Goal: Transaction & Acquisition: Purchase product/service

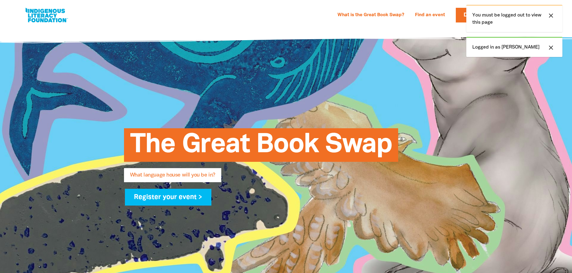
select select "primary-school"
click at [551, 13] on icon "close" at bounding box center [550, 15] width 7 height 7
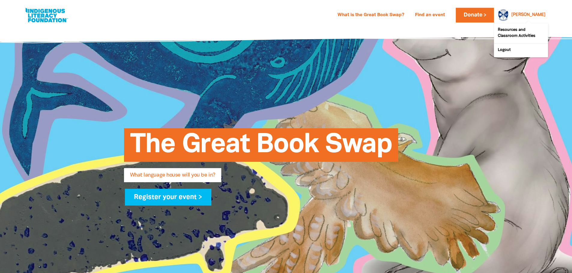
click at [544, 14] on link "[PERSON_NAME]" at bounding box center [528, 15] width 34 height 4
click at [500, 49] on link "Logout" at bounding box center [521, 51] width 54 height 14
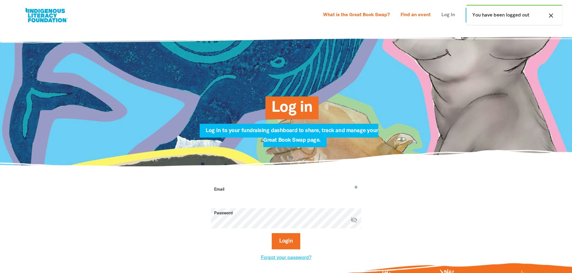
click at [441, 17] on link "Log In" at bounding box center [448, 16] width 21 height 10
click at [240, 195] on input "Email" at bounding box center [286, 194] width 150 height 19
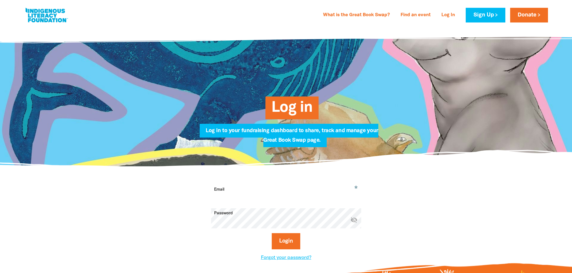
type input "[PERSON_NAME][EMAIL_ADDRESS][DOMAIN_NAME]"
click at [272, 234] on button "Login" at bounding box center [286, 242] width 29 height 16
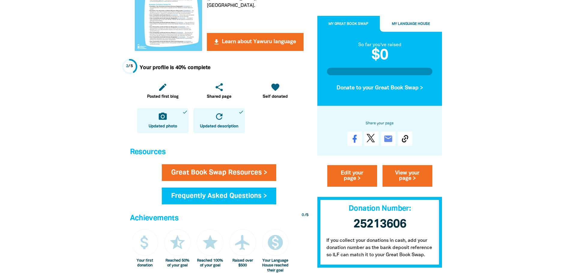
scroll to position [210, 0]
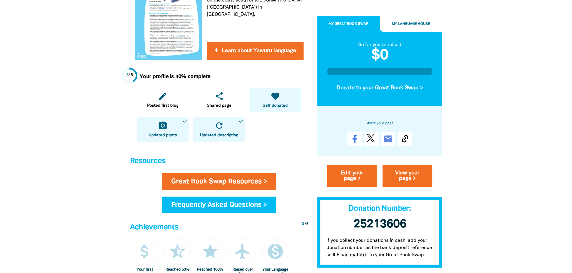
click at [282, 99] on link "favorite Self donated" at bounding box center [274, 100] width 51 height 25
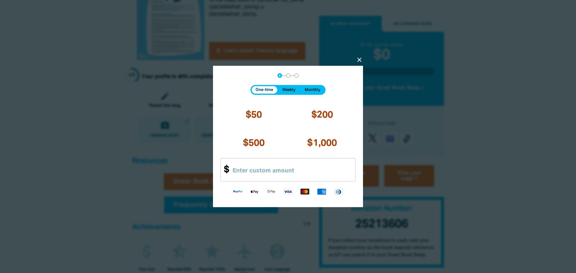
click at [360, 60] on icon "close" at bounding box center [359, 59] width 7 height 7
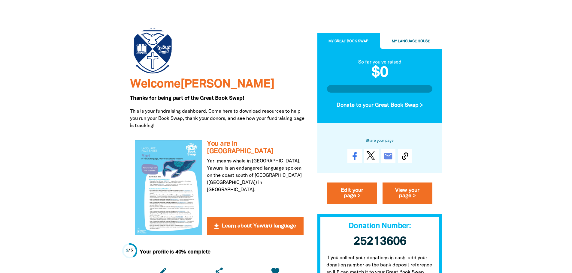
scroll to position [0, 0]
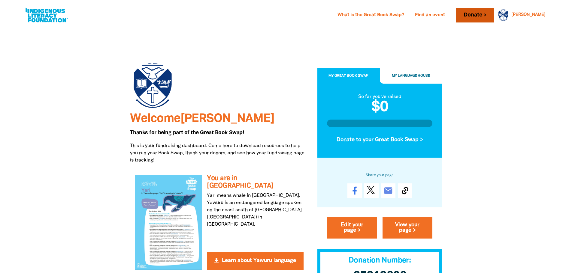
click at [494, 17] on link "Donate" at bounding box center [475, 15] width 38 height 15
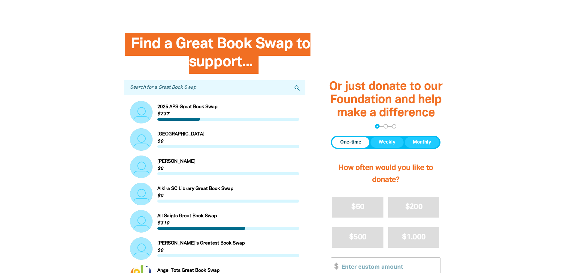
scroll to position [90, 0]
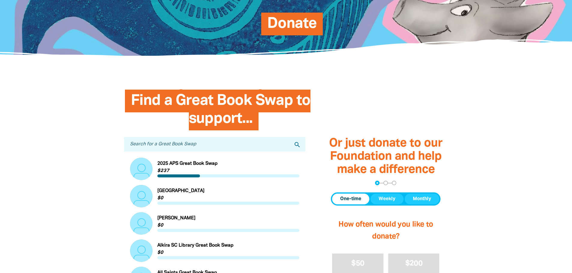
click at [170, 147] on input "Search for a Great Book Swap" at bounding box center [215, 144] width 182 height 15
type input "regent"
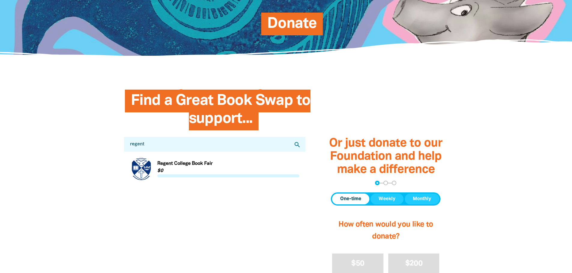
click at [188, 167] on link "Link to Regent College Book Fair" at bounding box center [215, 169] width 170 height 23
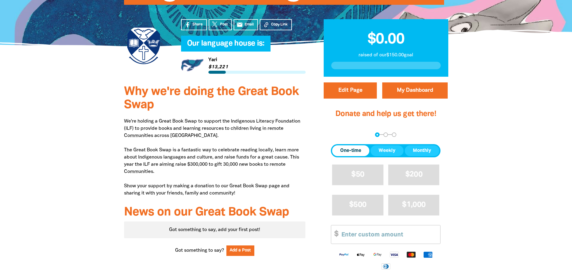
scroll to position [120, 0]
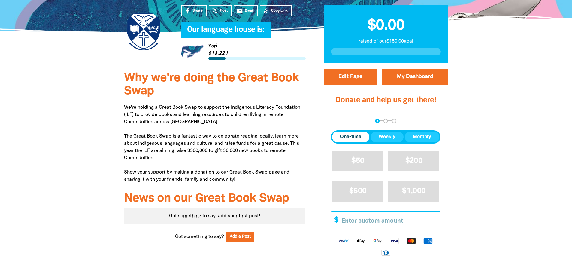
click at [385, 222] on input "Other Amount" at bounding box center [388, 221] width 103 height 18
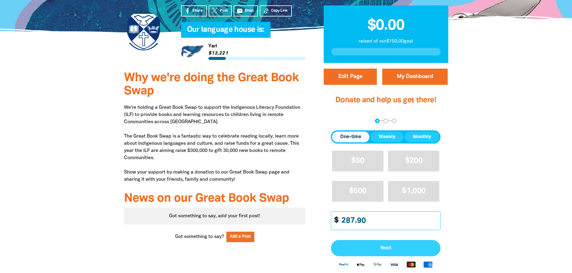
type input "287.90"
click at [394, 248] on span "Next" at bounding box center [385, 248] width 96 height 5
select select "AU"
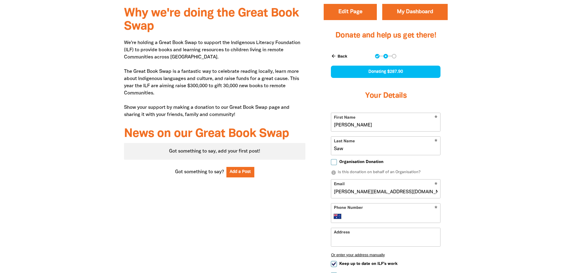
scroll to position [185, 0]
click at [335, 162] on input "Organisation Donation" at bounding box center [334, 162] width 6 height 6
checkbox input "true"
select select "AU"
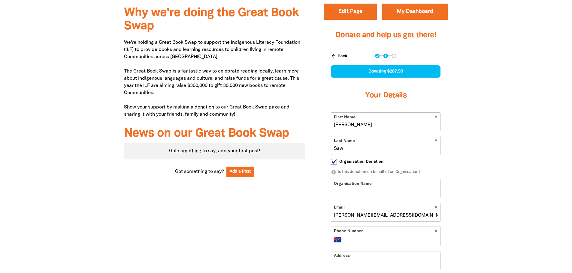
click at [384, 190] on input "Organisation Name" at bounding box center [385, 189] width 109 height 18
type input "[GEOGRAPHIC_DATA]"
click at [361, 237] on input "Phone Number" at bounding box center [392, 240] width 92 height 7
click at [355, 240] on input "Phone Number" at bounding box center [392, 240] width 92 height 7
type input "[PHONE_NUMBER]"
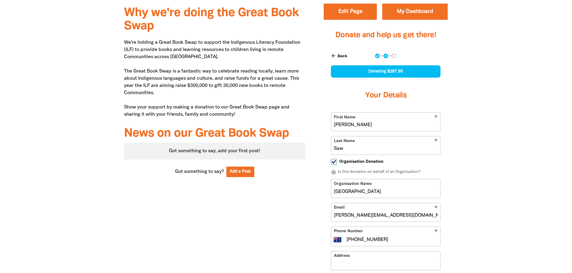
click at [364, 266] on input "Address" at bounding box center [385, 261] width 109 height 18
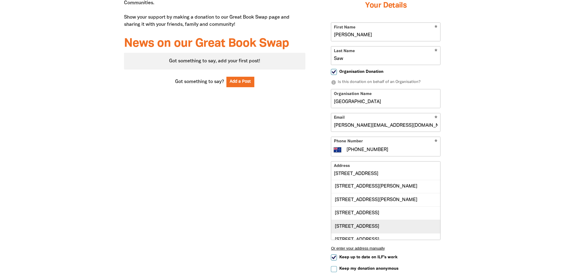
scroll to position [7, 0]
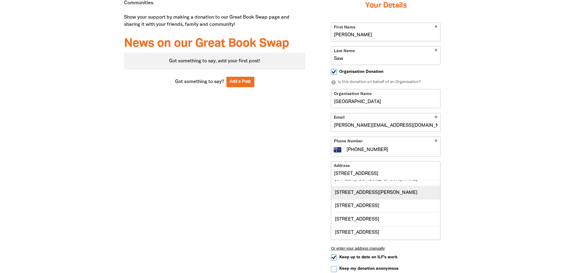
click at [366, 198] on div "[STREET_ADDRESS][PERSON_NAME]" at bounding box center [385, 192] width 109 height 13
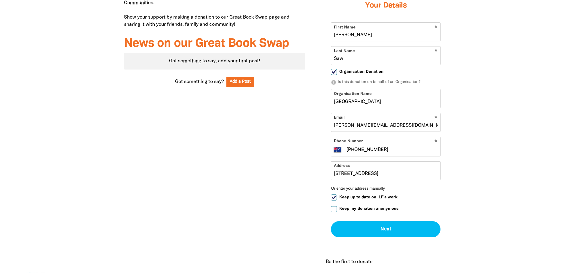
type input "[STREET_ADDRESS][PERSON_NAME]"
click at [333, 198] on input "Keep up to date on ILF's work" at bounding box center [334, 198] width 6 height 6
checkbox input "false"
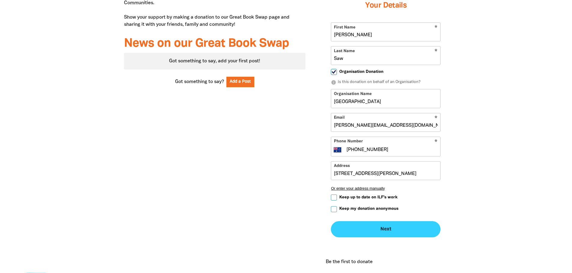
click at [374, 229] on button "Next chevron_right" at bounding box center [386, 230] width 110 height 16
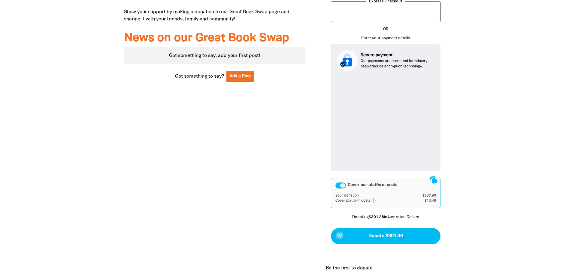
scroll to position [283, 0]
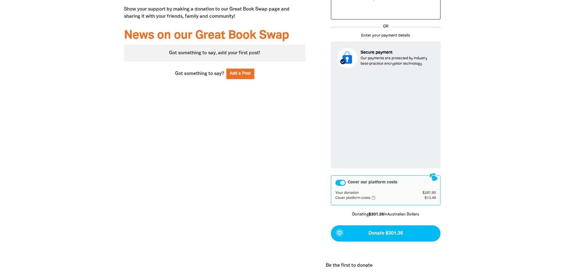
click at [374, 198] on icon "help_outlined" at bounding box center [376, 198] width 10 height 5
click at [228, 216] on div "Why we're doing the Great Book Swap We're holding a Great Book Swap to support …" at bounding box center [215, 92] width 200 height 380
click at [219, 191] on div "Why we're doing the Great Book Swap We're holding a Great Book Swap to support …" at bounding box center [215, 92] width 200 height 380
click at [408, 203] on div "Cover our platform costs Your donation $287.90 Cover platform costs help_outlin…" at bounding box center [386, 191] width 110 height 30
click at [342, 185] on div "Cover our platform costs" at bounding box center [340, 183] width 11 height 6
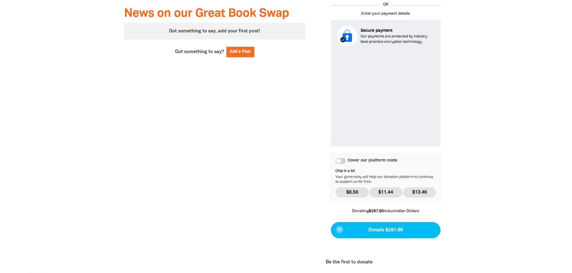
scroll to position [313, 0]
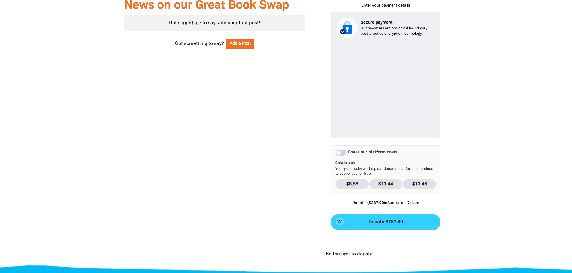
click at [386, 225] on span "Donate $287.90" at bounding box center [385, 222] width 35 height 5
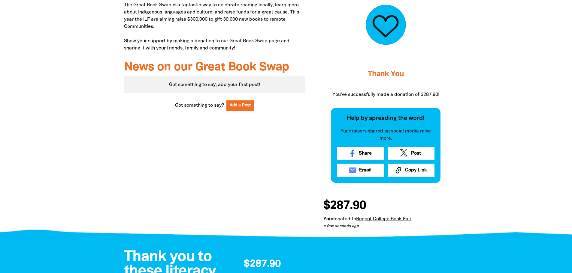
scroll to position [253, 0]
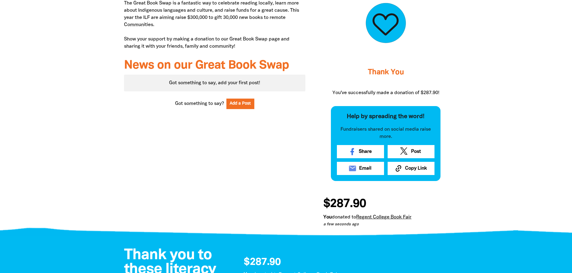
click at [378, 218] on link "Regent College Book Fair" at bounding box center [383, 218] width 55 height 4
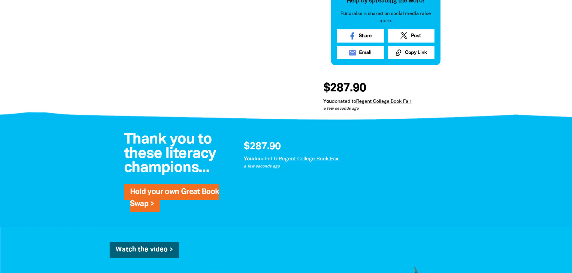
scroll to position [373, 0]
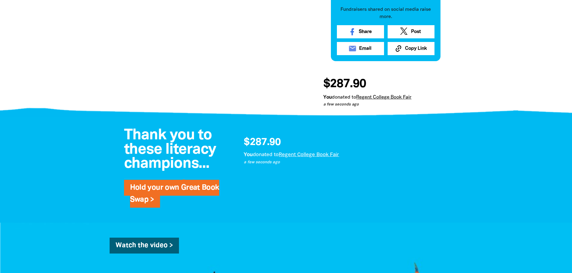
click at [299, 155] on link "Regent College Book Fair" at bounding box center [309, 155] width 60 height 5
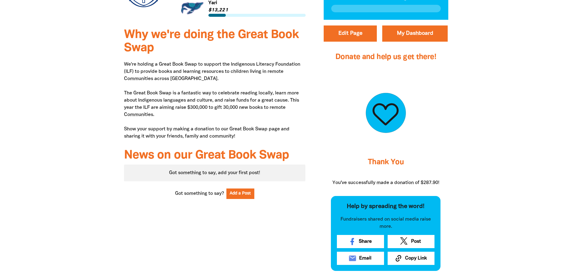
scroll to position [133, 0]
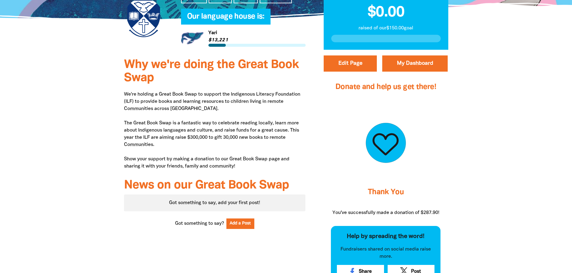
click at [246, 202] on div "Got something to say, add your first post!" at bounding box center [215, 203] width 182 height 17
click at [248, 222] on button "Add a Post" at bounding box center [240, 224] width 28 height 11
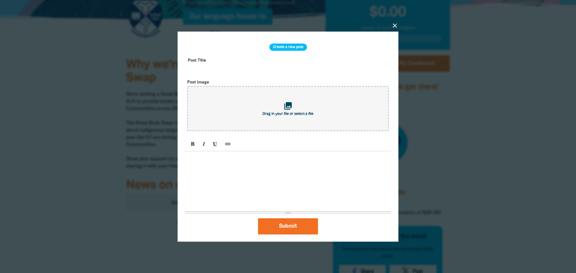
click at [205, 160] on p at bounding box center [288, 158] width 201 height 7
drag, startPoint x: 309, startPoint y: 160, endPoint x: 322, endPoint y: 159, distance: 12.3
click at [322, 159] on p "We held a fantastic Book Fair to celebrate Book Week and to give to the [GEOGRA…" at bounding box center [288, 162] width 201 height 14
click at [340, 160] on p "We held a fantastic Book Fair to celebrate Book Week as well as give to the [GE…" at bounding box center [288, 162] width 201 height 14
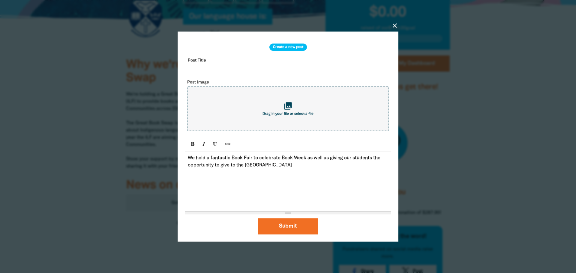
click at [269, 169] on p "We held a fantastic Book Fair to celebrate Book Week as well as giving our stud…" at bounding box center [288, 162] width 201 height 14
drag, startPoint x: 229, startPoint y: 167, endPoint x: 222, endPoint y: 169, distance: 8.1
click at [222, 169] on p "We held a fantastic Book Fair to celebrate Book Week as well as giving our stud…" at bounding box center [288, 162] width 201 height 14
click at [283, 169] on p "We held a fantastic Book Fair to celebrate Book Week as well as giving our stud…" at bounding box center [288, 162] width 201 height 14
click at [211, 174] on p "We held a fantastic Book Fair to celebrate Book Week as well as giving our stud…" at bounding box center [288, 166] width 201 height 22
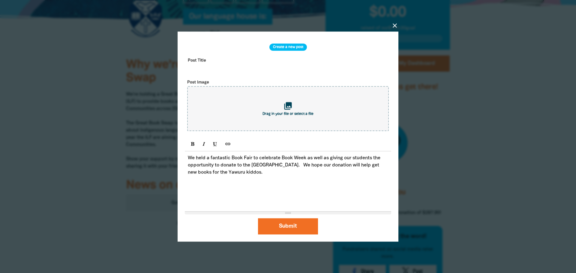
click at [360, 167] on p "We held a fantastic Book Fair to celebrate Book Week as well as giving our stud…" at bounding box center [288, 166] width 201 height 22
click at [193, 174] on p "We held a fantastic Book Fair to celebrate Book Week as well as giving our stud…" at bounding box center [288, 166] width 201 height 22
drag, startPoint x: 195, startPoint y: 172, endPoint x: 188, endPoint y: 175, distance: 7.1
click at [188, 175] on p "We held a fantastic Book Fair to celebrate Book Week as well as giving our stud…" at bounding box center [288, 166] width 201 height 22
click at [295, 226] on button "Submit" at bounding box center [288, 227] width 60 height 16
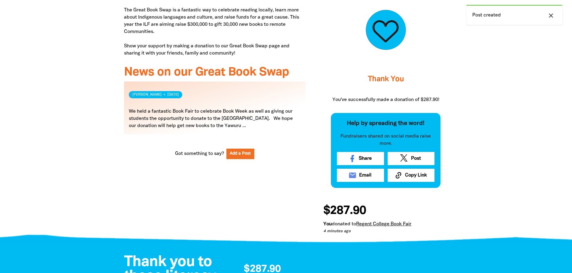
scroll to position [253, 0]
